Goal: Find specific page/section: Find specific page/section

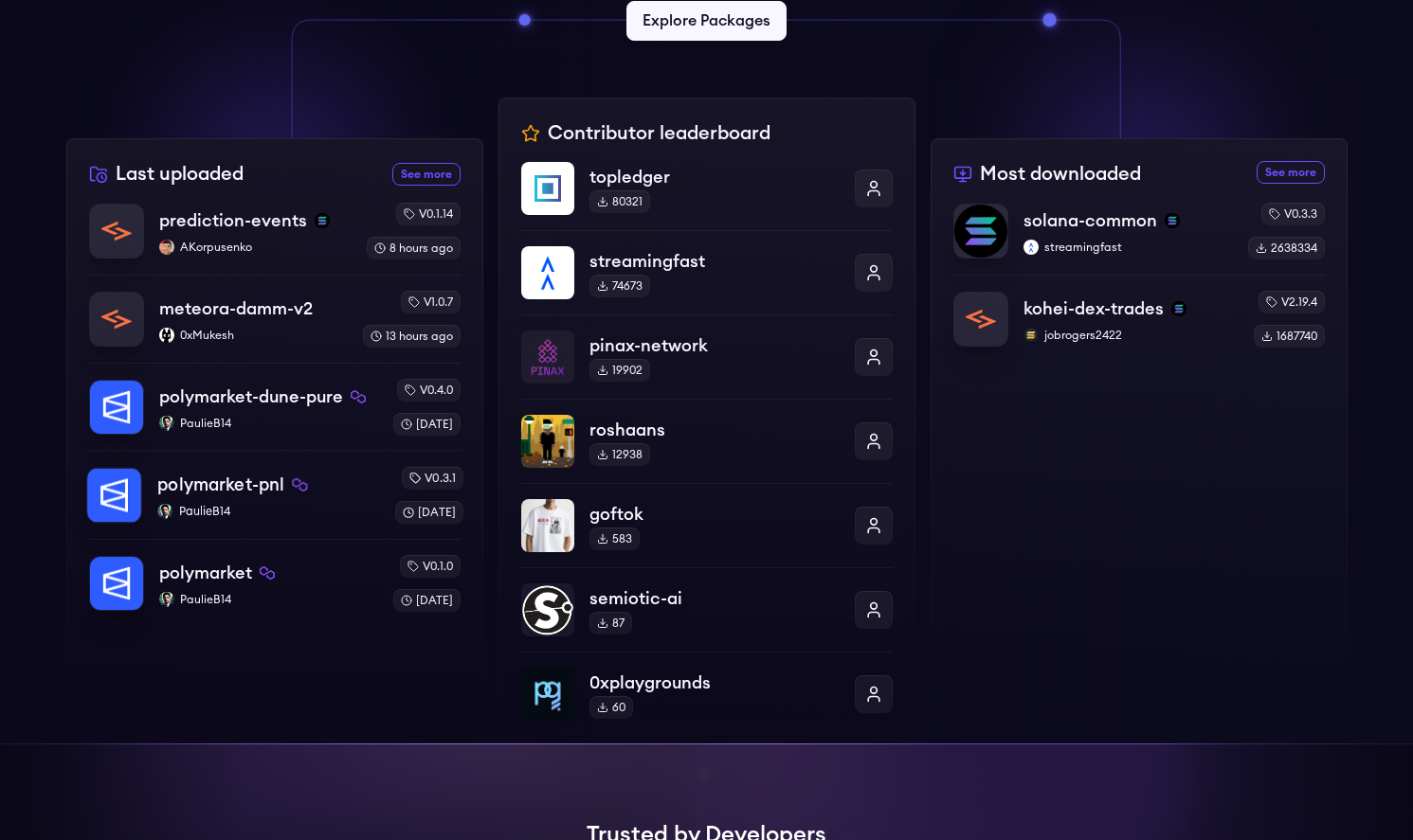
scroll to position [589, 0]
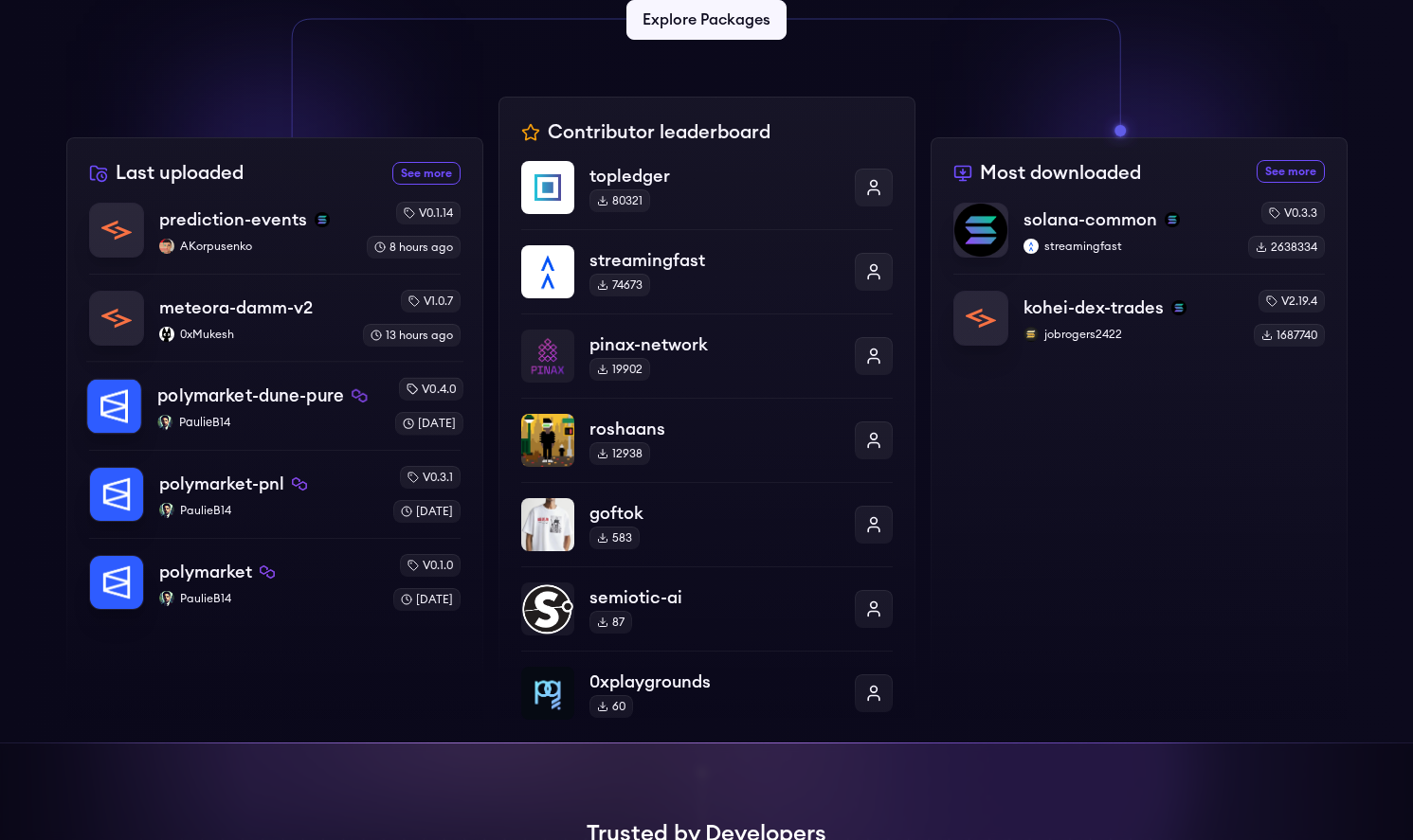
click at [196, 419] on p "PaulieB14" at bounding box center [268, 422] width 222 height 15
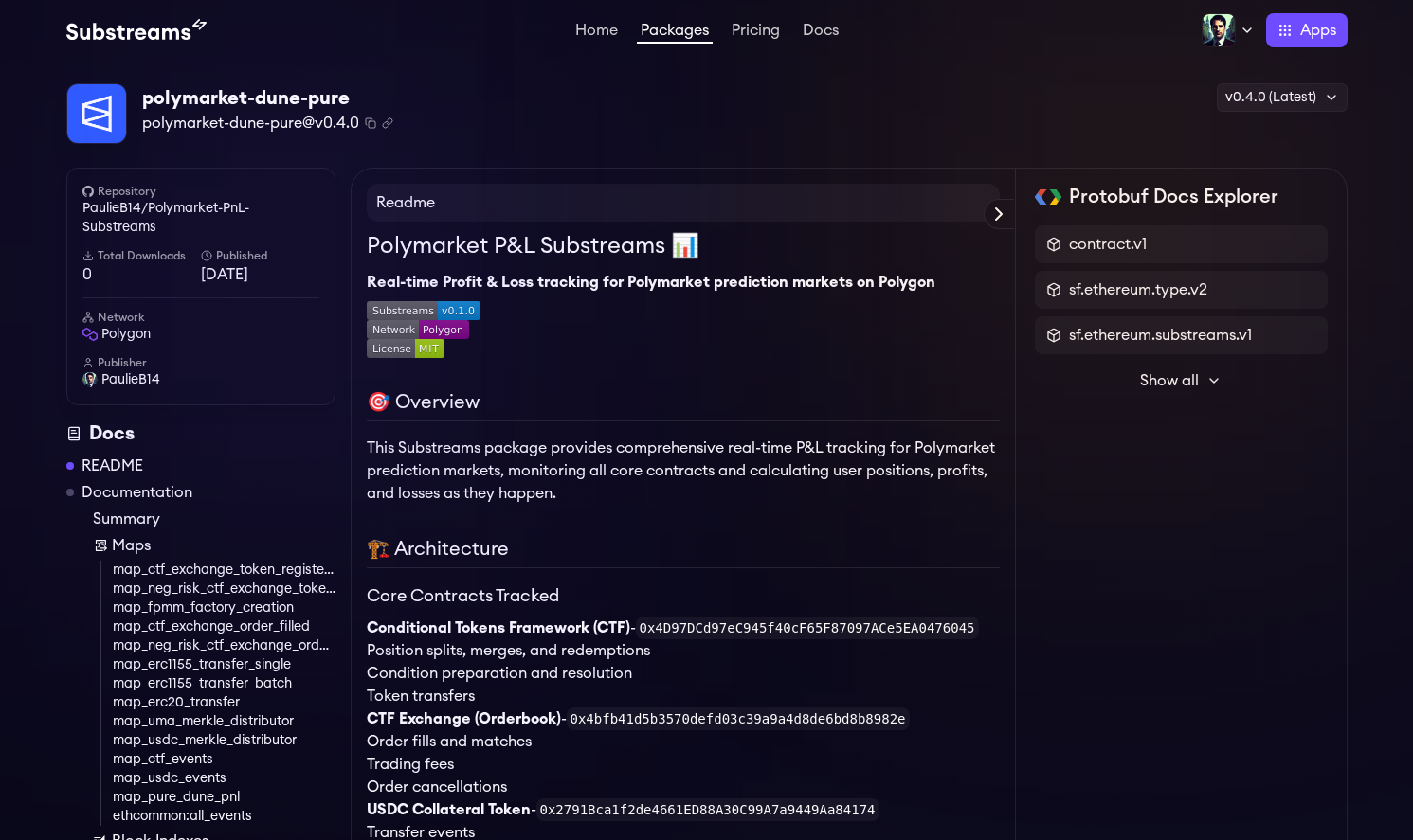
click at [123, 256] on h6 "Total Downloads" at bounding box center [141, 255] width 118 height 15
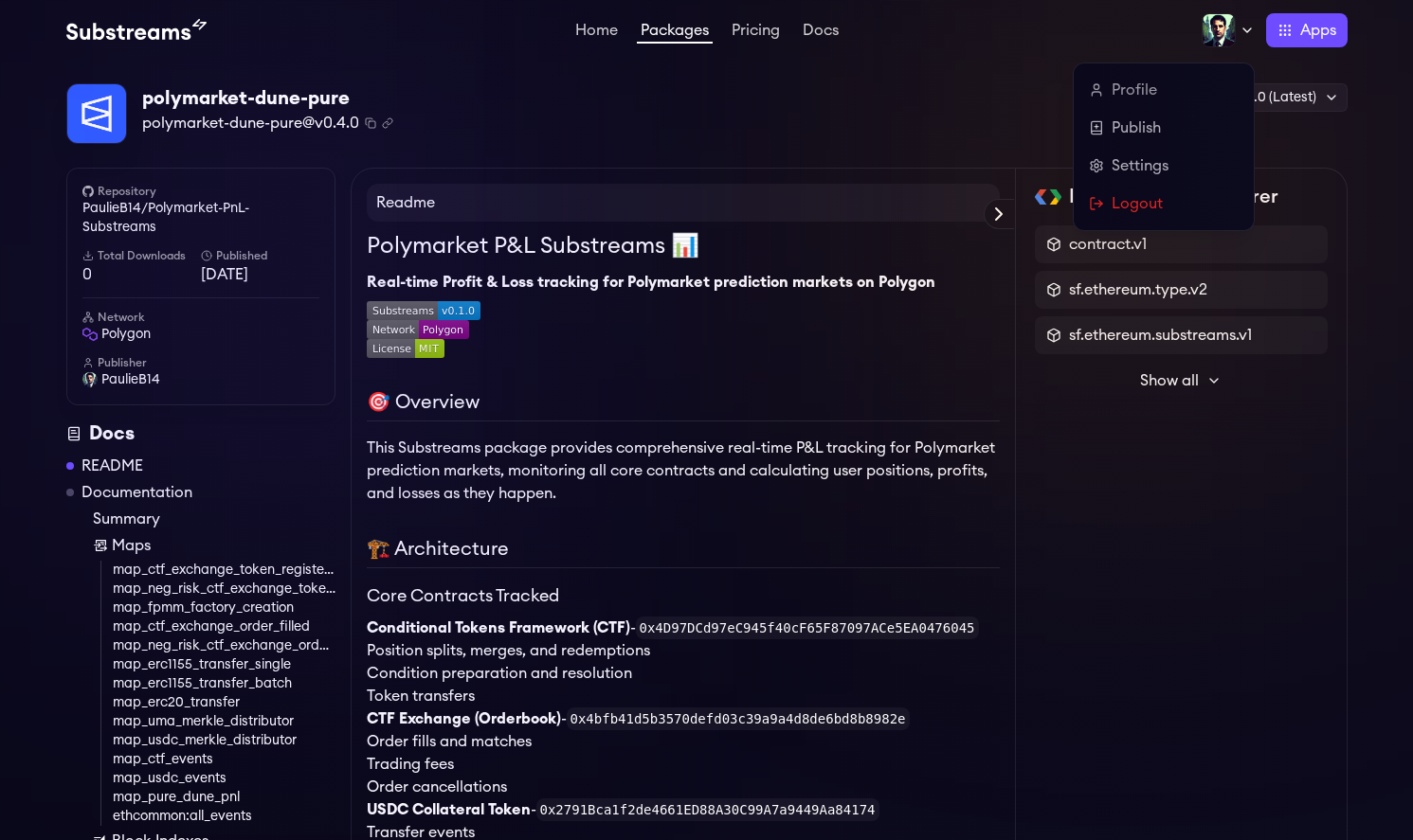
click at [1240, 19] on div at bounding box center [1228, 31] width 53 height 35
click at [1142, 132] on link "Publish" at bounding box center [1163, 128] width 150 height 23
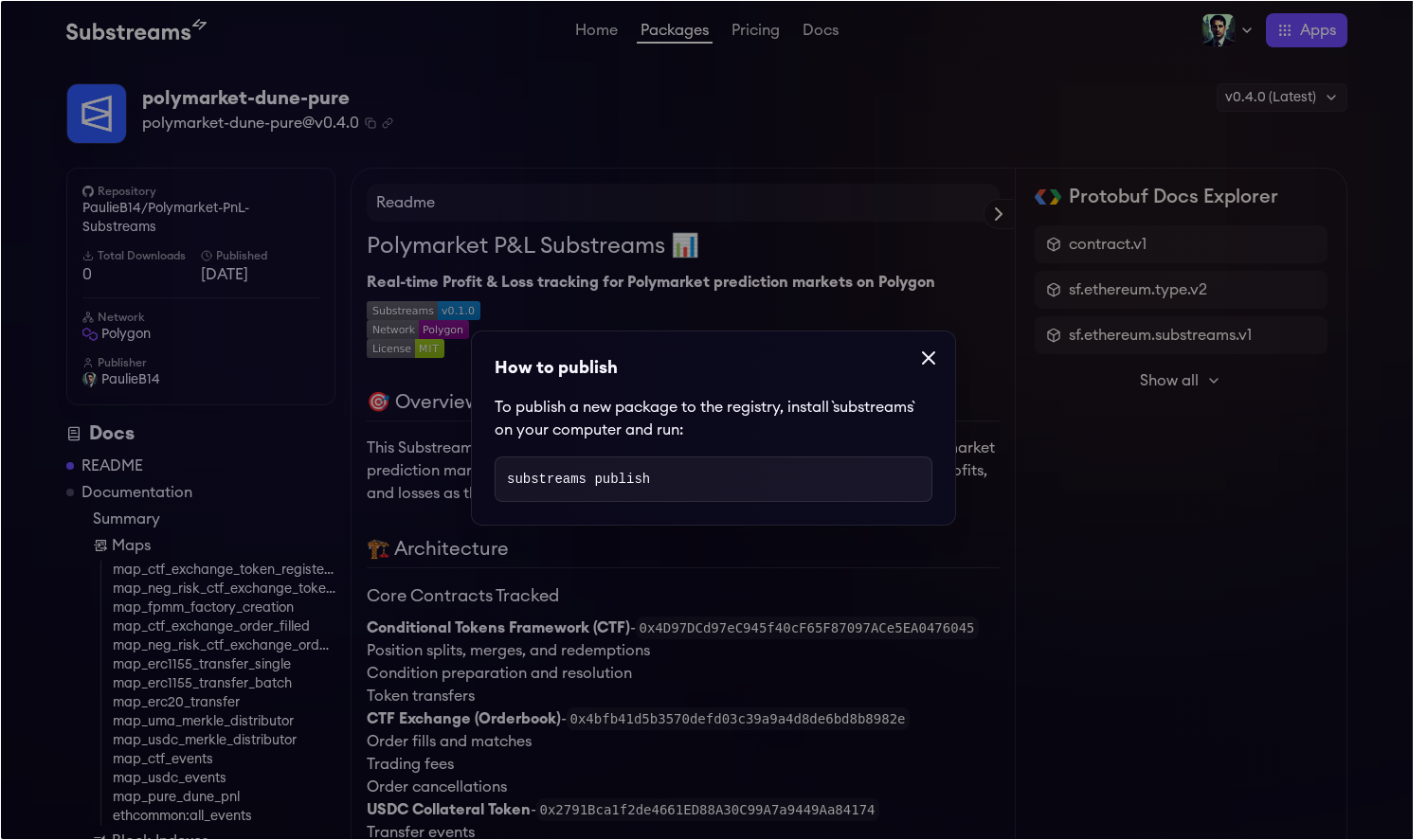
click at [917, 360] on icon at bounding box center [929, 358] width 23 height 23
